Goal: Task Accomplishment & Management: Use online tool/utility

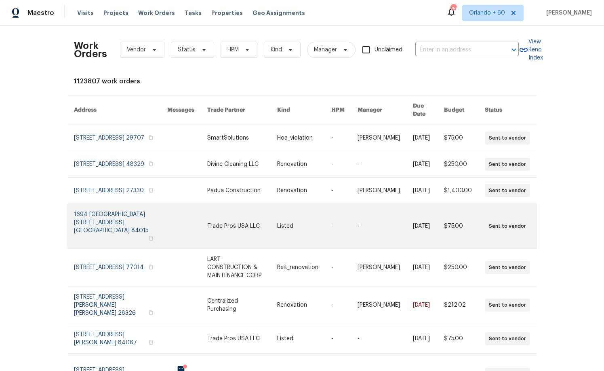
click at [207, 222] on link at bounding box center [242, 226] width 70 height 44
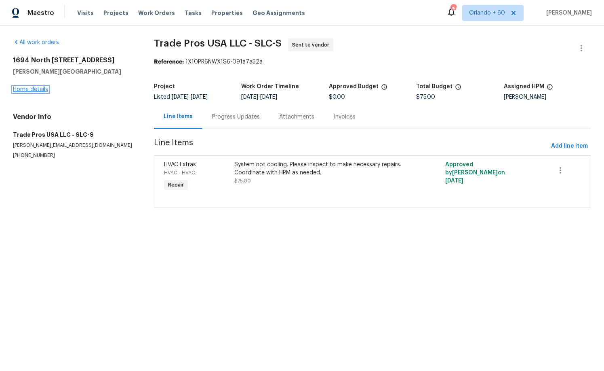
click at [32, 87] on link "Home details" at bounding box center [30, 90] width 35 height 6
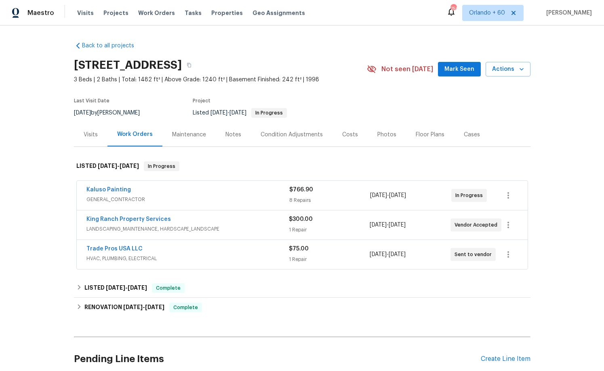
click at [518, 354] on div "Pending Line Items Create Line Item" at bounding box center [302, 359] width 457 height 38
click at [516, 361] on div "Create Line Item" at bounding box center [506, 359] width 50 height 8
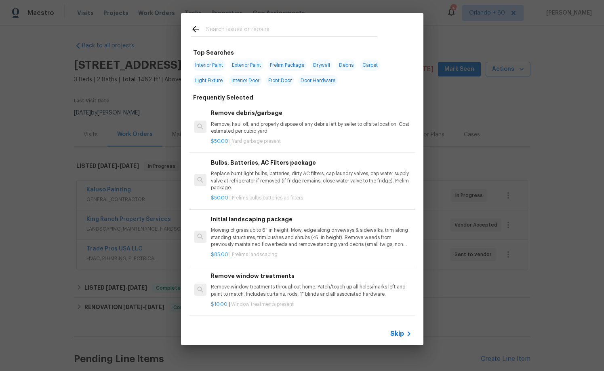
click at [285, 66] on span "Prelim Package" at bounding box center [287, 64] width 39 height 11
type input "Prelim Package"
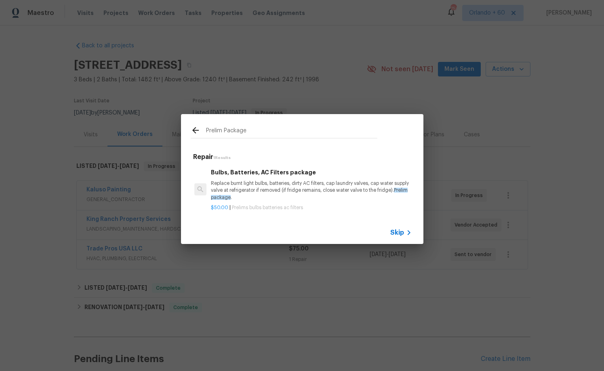
click at [307, 196] on p "Replace burnt light bulbs, batteries, dirty AC filters, cap laundry valves, cap…" at bounding box center [311, 190] width 201 height 21
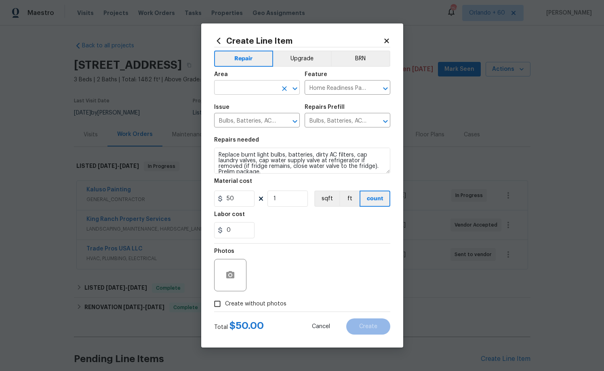
click at [274, 91] on input "text" at bounding box center [245, 88] width 63 height 13
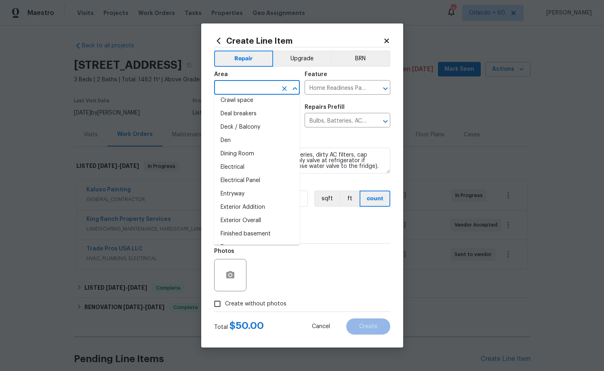
scroll to position [106, 0]
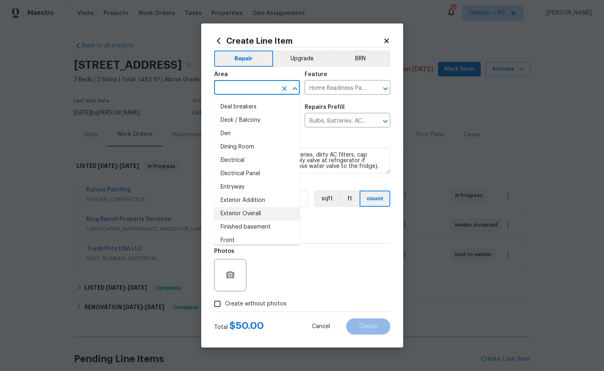
click at [256, 218] on li "Exterior Overall" at bounding box center [257, 213] width 86 height 13
type input "Exterior Overall"
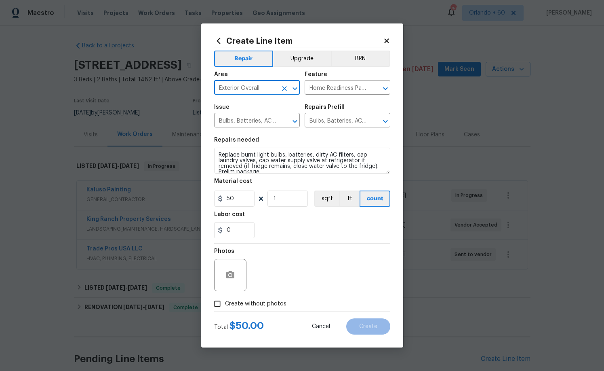
click at [289, 227] on div "0" at bounding box center [302, 230] width 176 height 16
click at [266, 305] on span "Create without photos" at bounding box center [255, 304] width 61 height 8
click at [225, 305] on input "Create without photos" at bounding box center [217, 303] width 15 height 15
checkbox input "true"
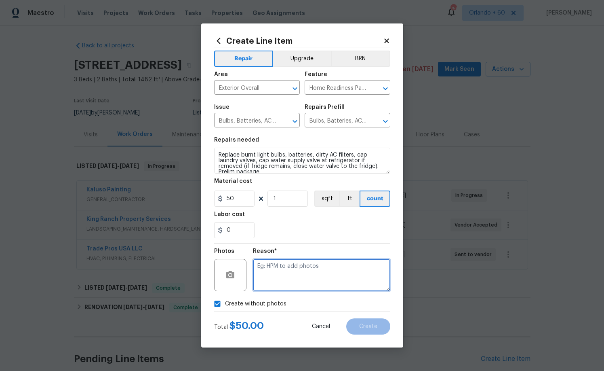
click at [288, 267] on textarea at bounding box center [321, 275] width 137 height 32
type textarea "test"
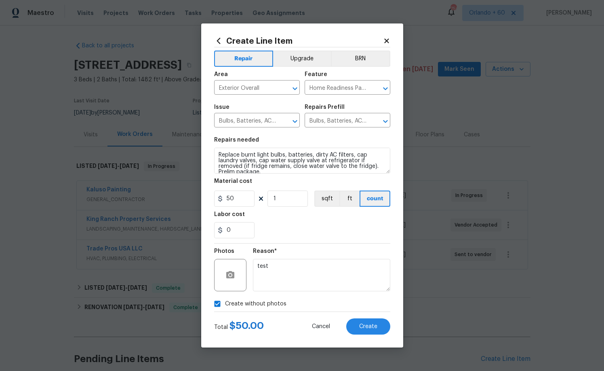
click at [309, 243] on div "Reason* test" at bounding box center [321, 269] width 137 height 53
click at [364, 327] on span "Create" at bounding box center [368, 326] width 18 height 6
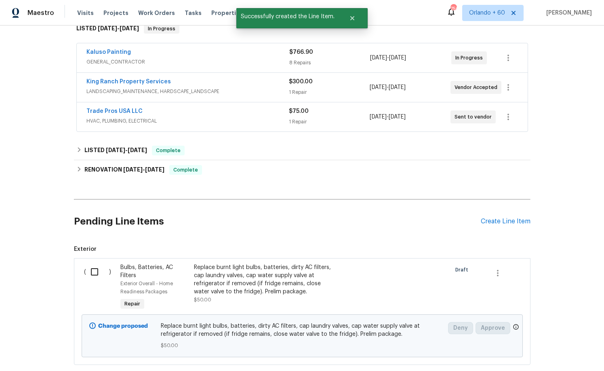
scroll to position [183, 0]
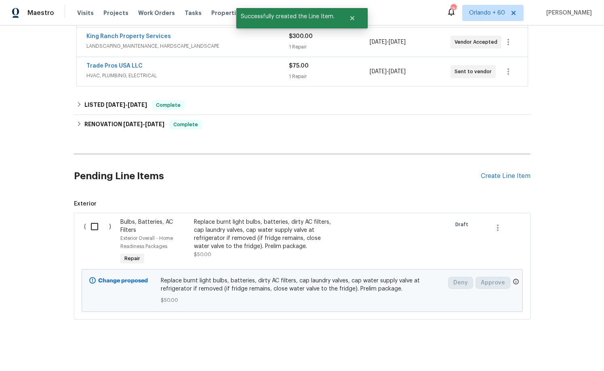
click at [93, 223] on input "checkbox" at bounding box center [97, 226] width 23 height 17
checkbox input "true"
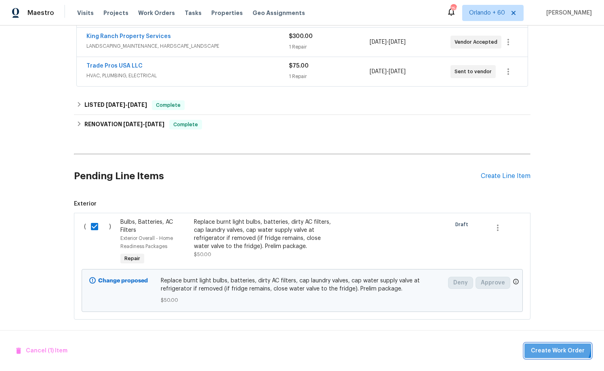
click at [557, 344] on button "Create Work Order" at bounding box center [558, 350] width 67 height 15
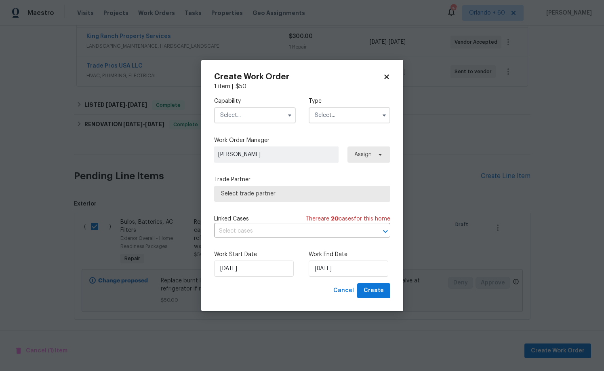
click at [250, 123] on input "text" at bounding box center [255, 115] width 82 height 16
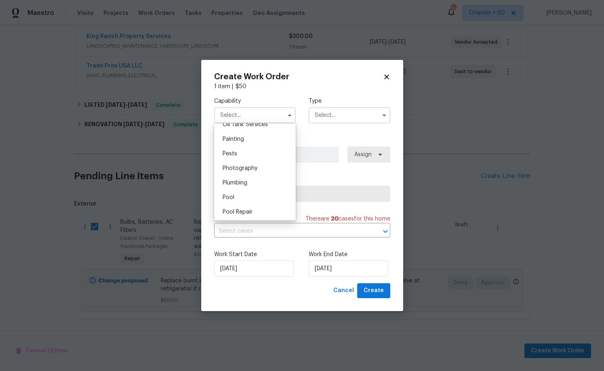
scroll to position [673, 0]
click at [240, 195] on div "Pool" at bounding box center [255, 197] width 78 height 15
type input "Pool"
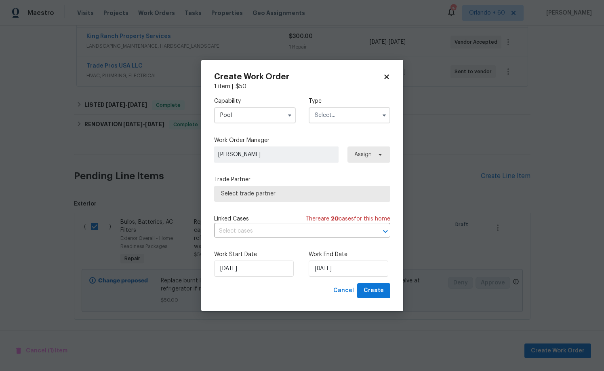
click at [331, 108] on input "text" at bounding box center [350, 115] width 82 height 16
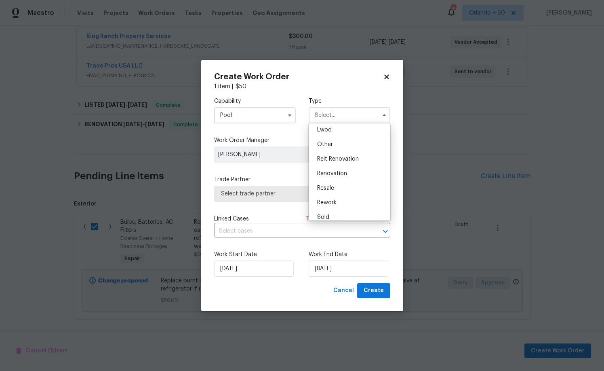
scroll to position [96, 0]
click at [366, 138] on div "Other" at bounding box center [350, 138] width 78 height 15
type input "Other"
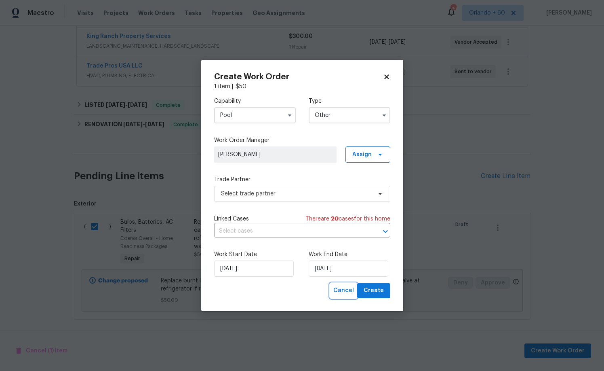
click at [344, 293] on span "Cancel" at bounding box center [344, 290] width 21 height 10
checkbox input "false"
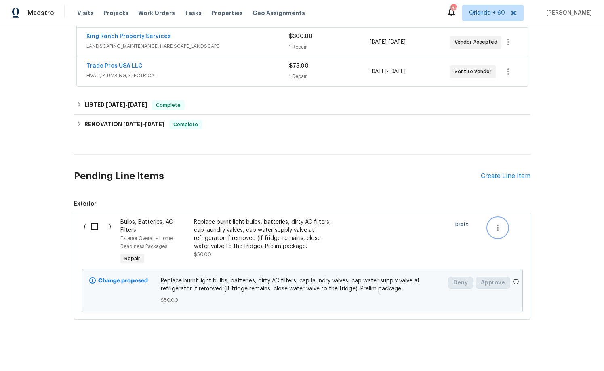
click at [497, 226] on icon "button" at bounding box center [498, 228] width 10 height 10
click at [499, 229] on li "Cancel" at bounding box center [504, 227] width 31 height 13
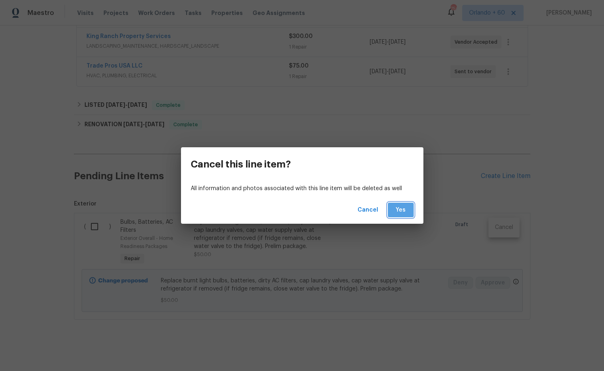
click at [400, 210] on span "Yes" at bounding box center [401, 210] width 13 height 10
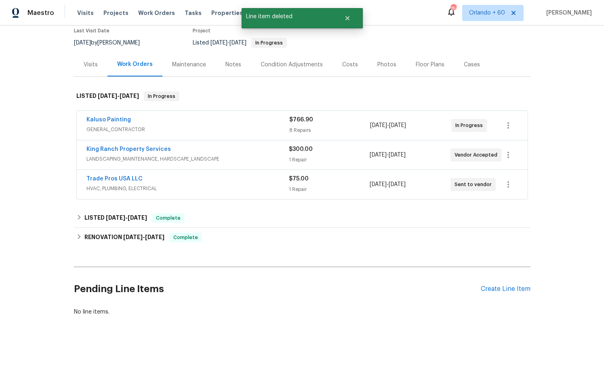
scroll to position [70, 0]
